Goal: Navigation & Orientation: Find specific page/section

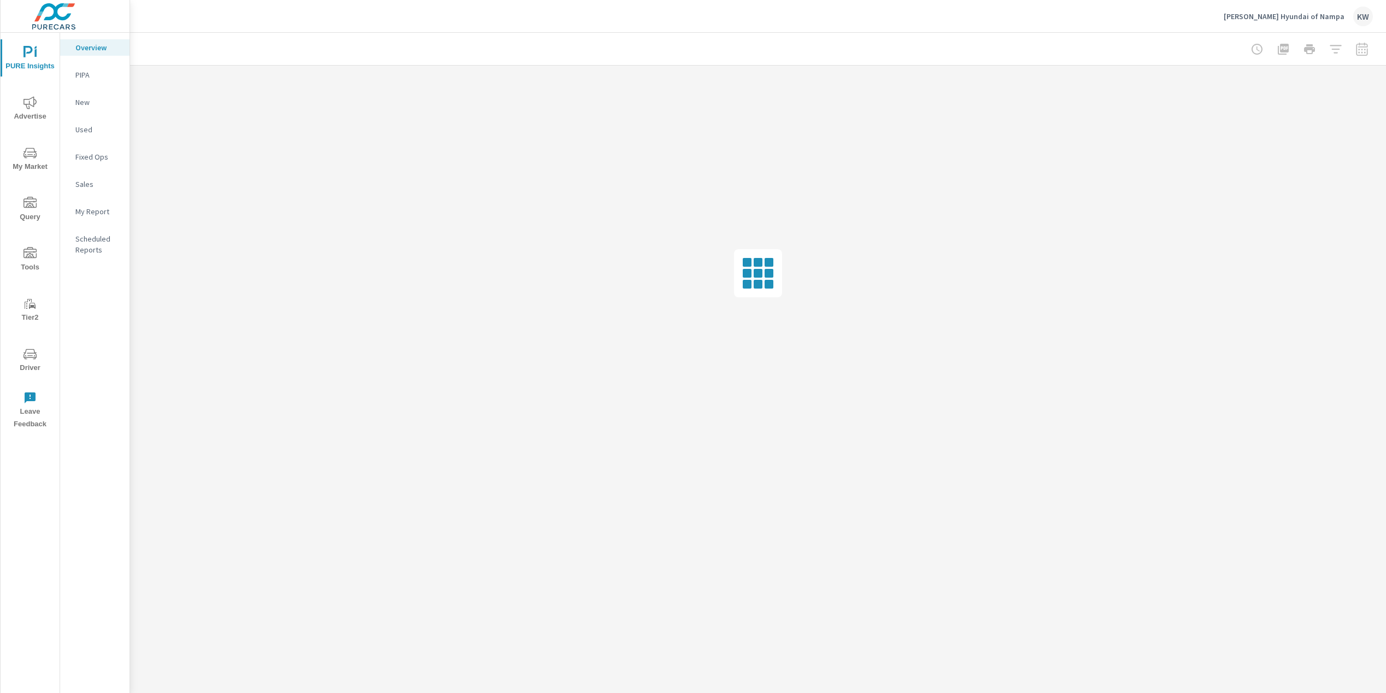
click at [28, 365] on span "Driver" at bounding box center [30, 361] width 52 height 27
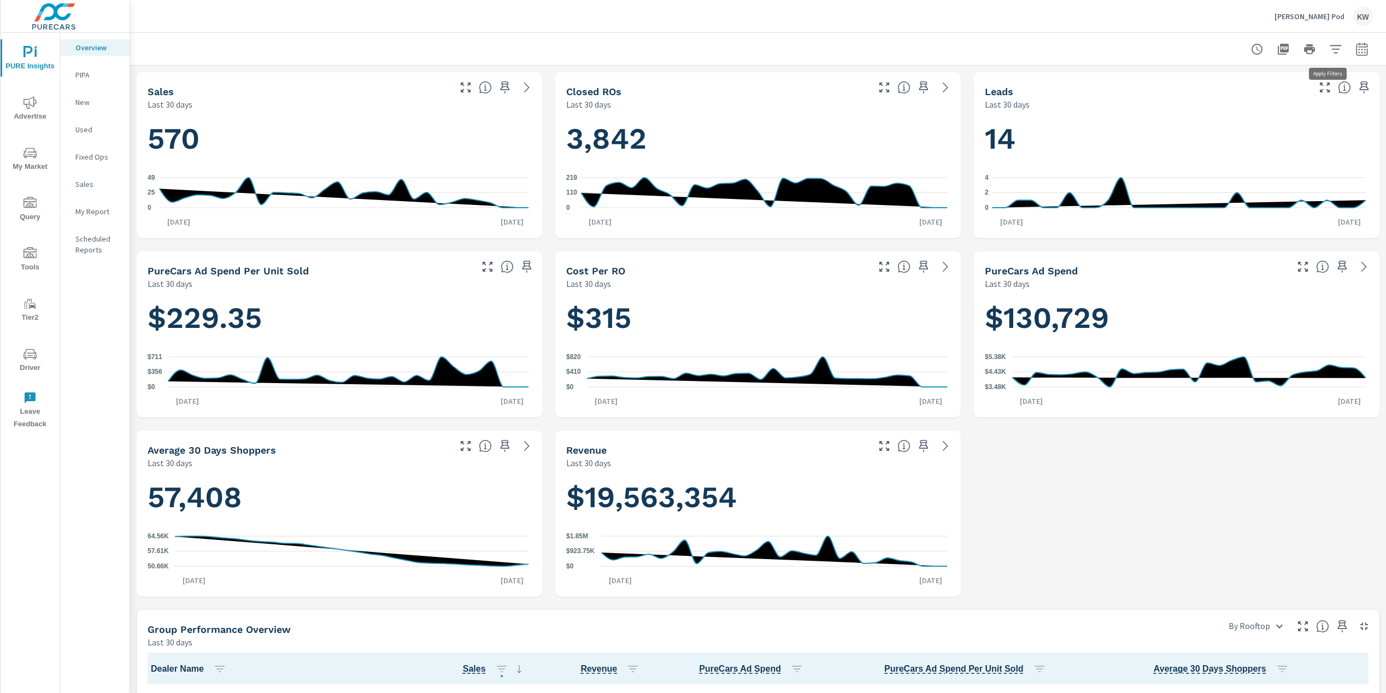
click at [1331, 44] on icon "button" at bounding box center [1335, 49] width 13 height 13
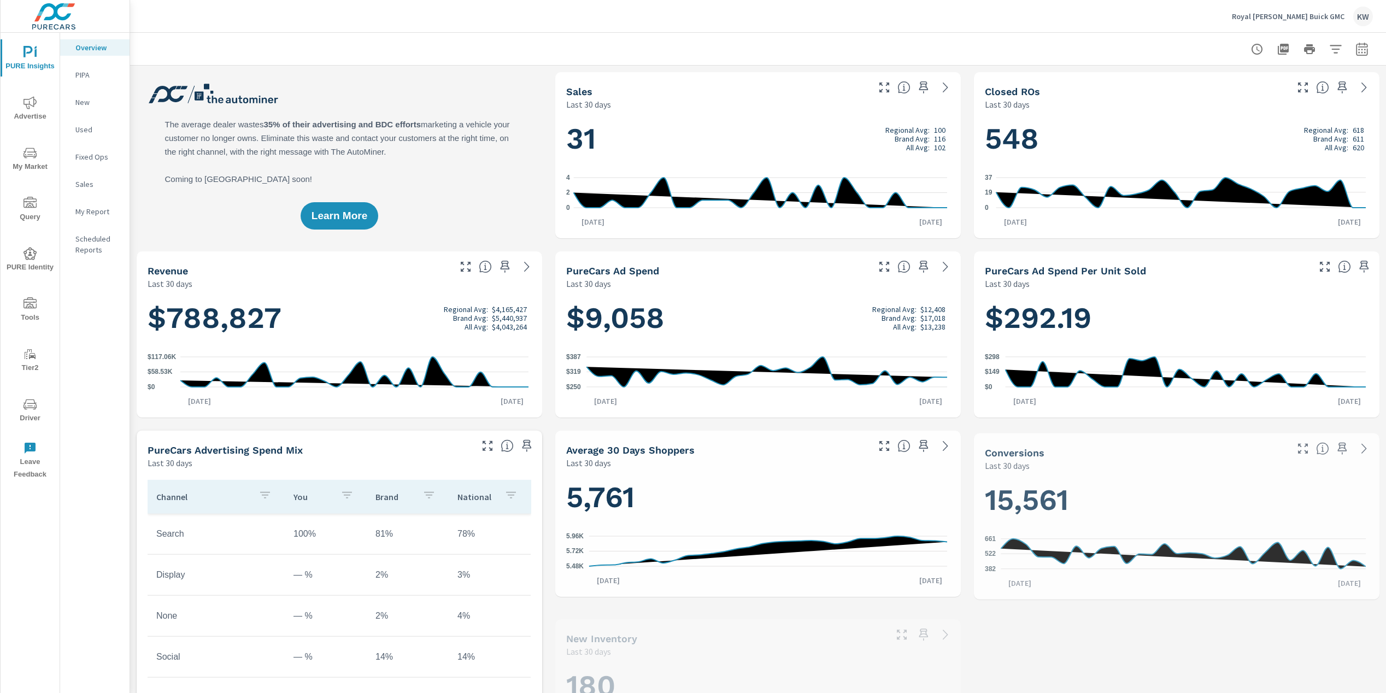
scroll to position [1, 0]
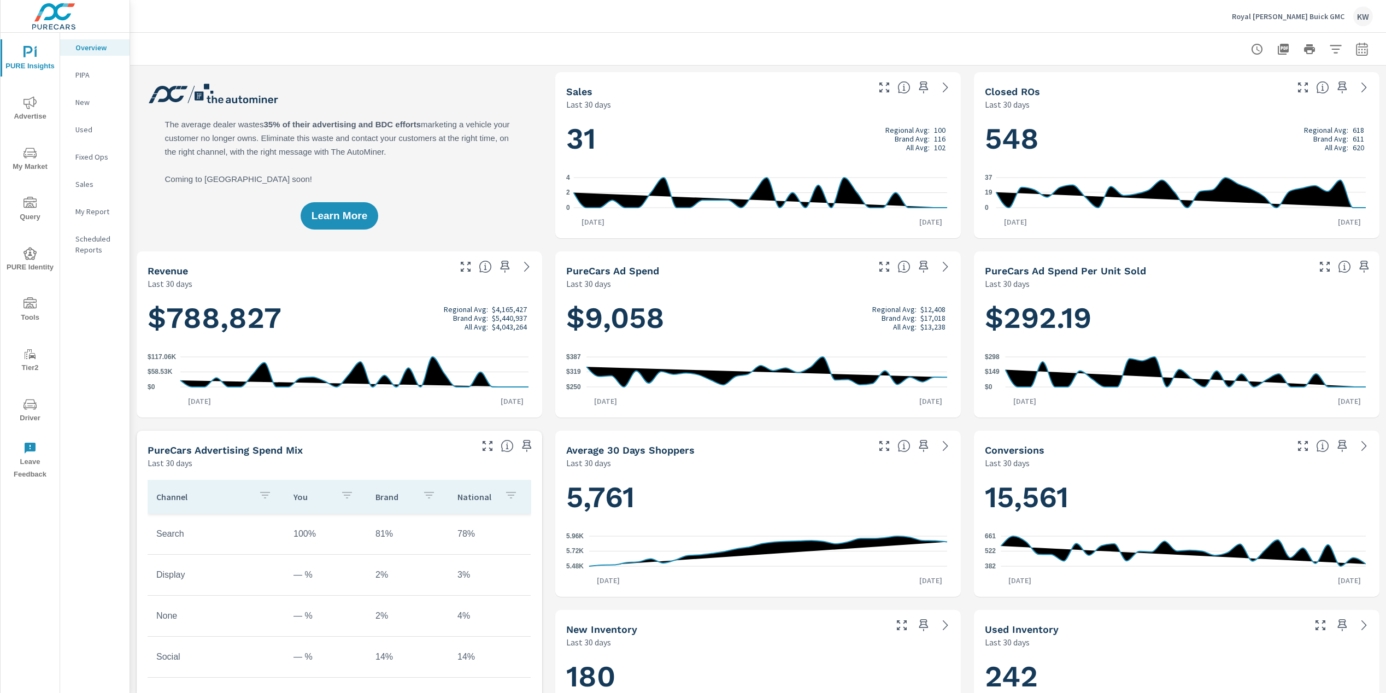
click at [25, 313] on span "Tools" at bounding box center [30, 310] width 52 height 27
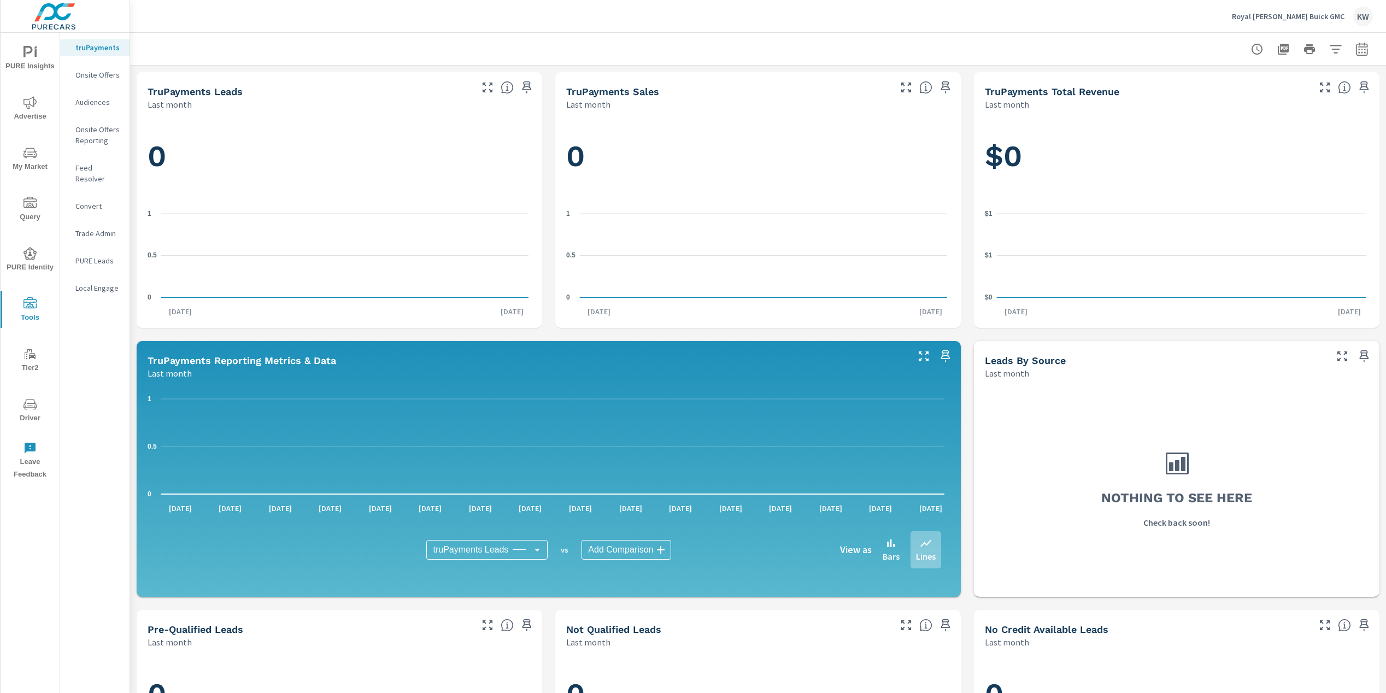
click at [38, 414] on span "Driver" at bounding box center [30, 411] width 52 height 27
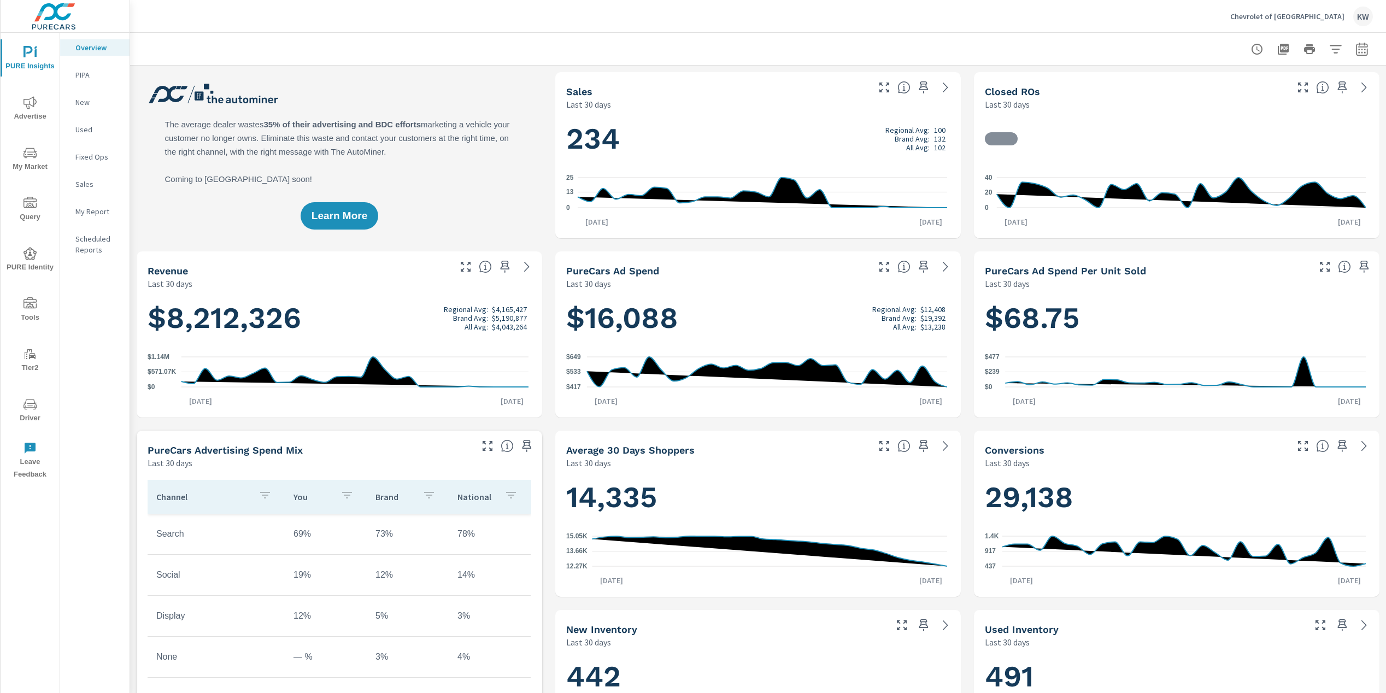
click at [32, 417] on span "Driver" at bounding box center [30, 411] width 52 height 27
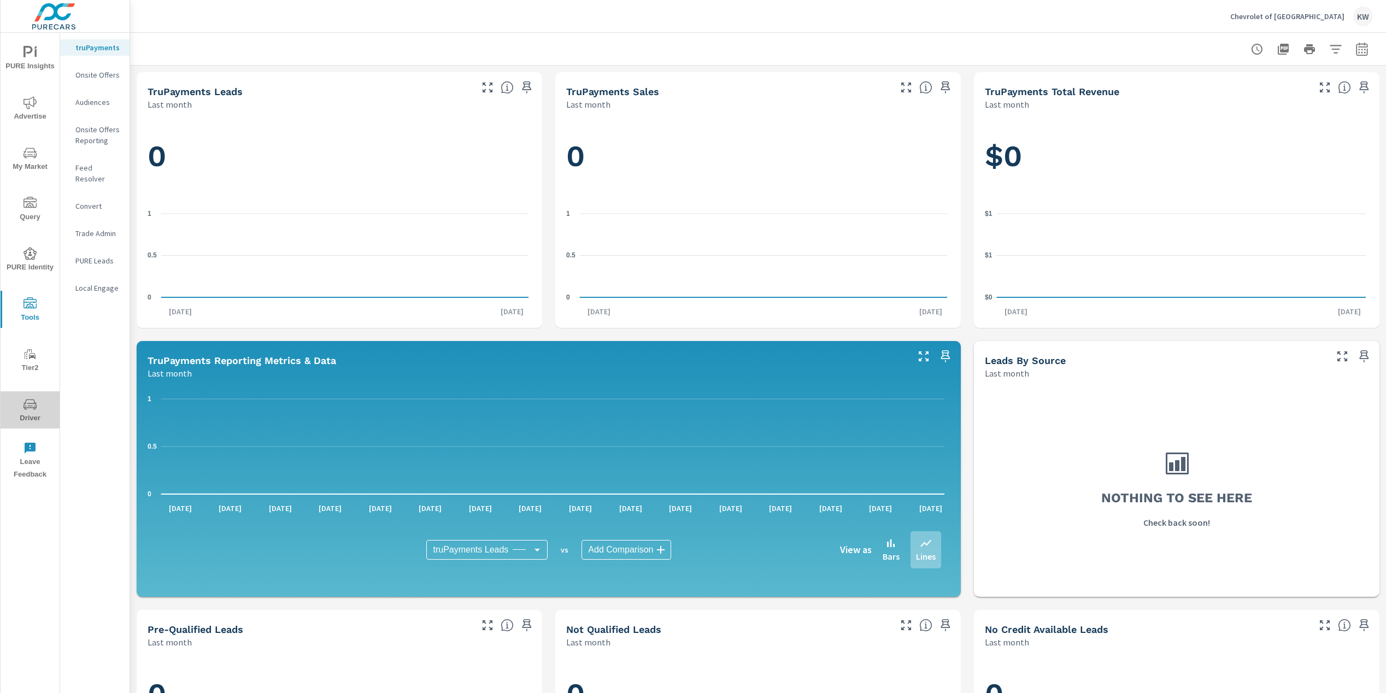
click at [33, 415] on span "Driver" at bounding box center [30, 411] width 52 height 27
click at [102, 168] on p "Feed Resolver" at bounding box center [97, 173] width 45 height 22
